Goal: Navigation & Orientation: Find specific page/section

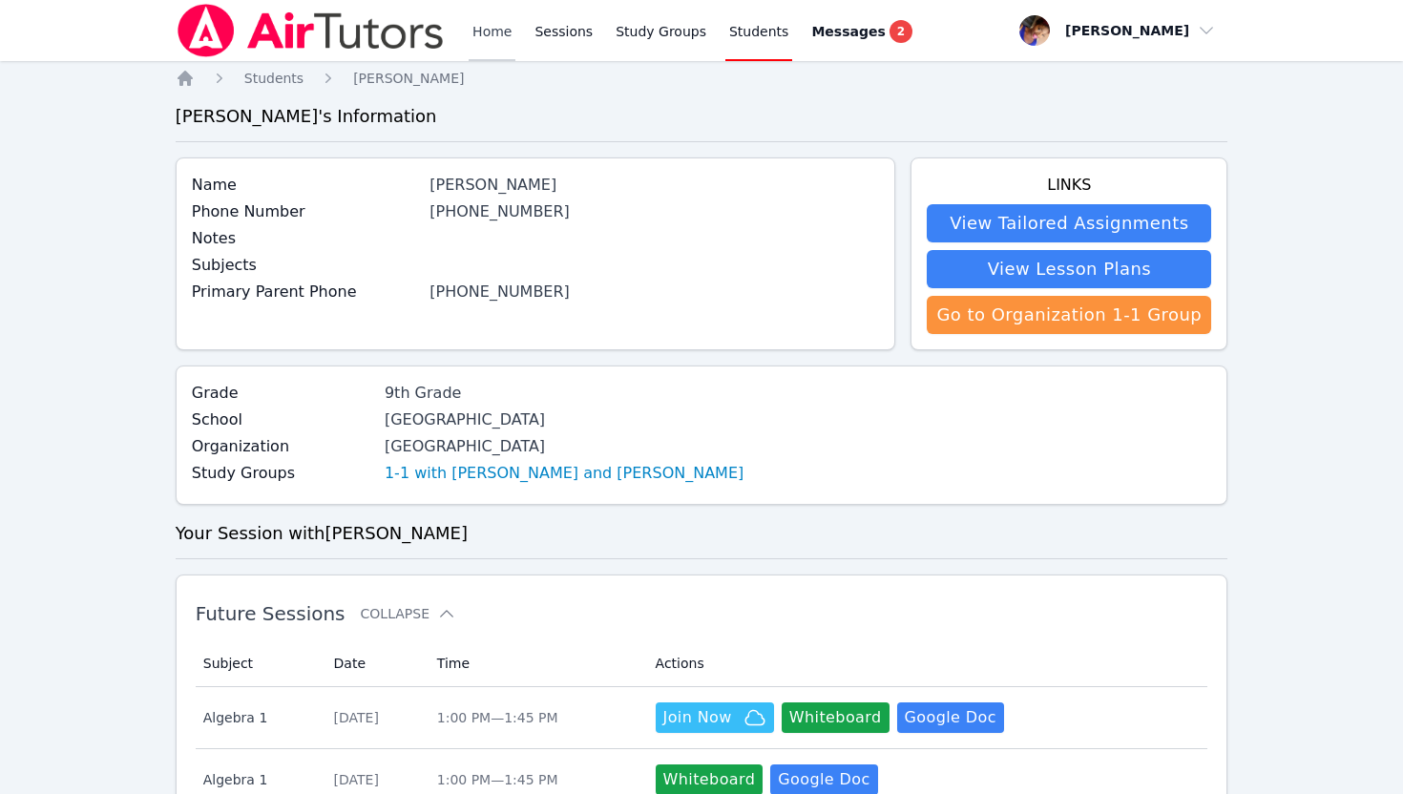
click at [500, 29] on link "Home" at bounding box center [492, 30] width 47 height 61
